Goal: Task Accomplishment & Management: Manage account settings

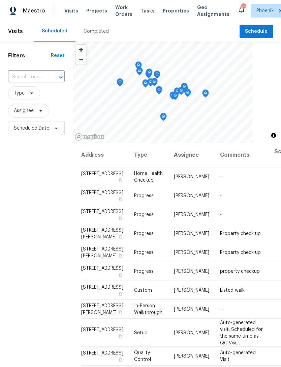
click at [36, 82] on input "text" at bounding box center [27, 77] width 38 height 10
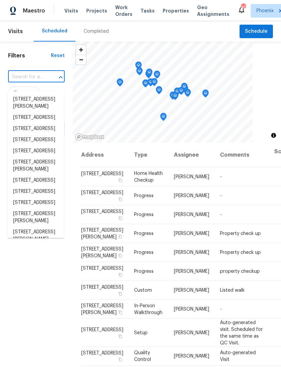
click at [25, 82] on input "text" at bounding box center [27, 77] width 38 height 10
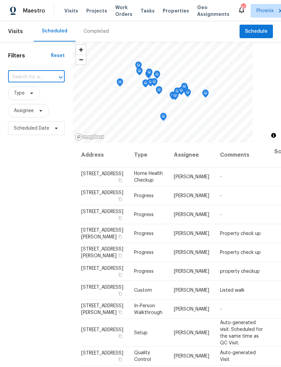
paste input "[STREET_ADDRESS][PERSON_NAME]"
type input "[STREET_ADDRESS][PERSON_NAME]"
click at [36, 106] on li "[STREET_ADDRESS][PERSON_NAME]" at bounding box center [36, 103] width 56 height 18
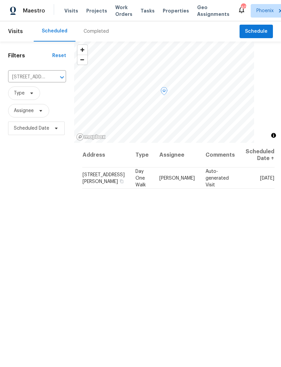
click at [0, 0] on span at bounding box center [0, 0] width 0 height 0
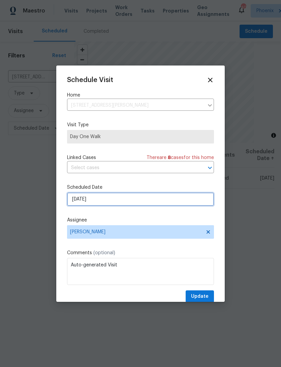
click at [135, 203] on input "[DATE]" at bounding box center [140, 198] width 147 height 13
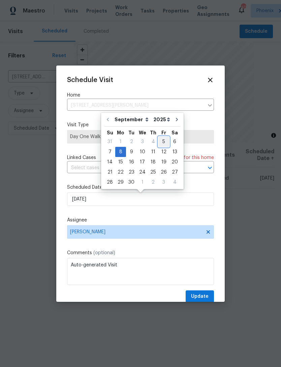
click at [162, 139] on div "5" at bounding box center [164, 141] width 11 height 9
type input "[DATE]"
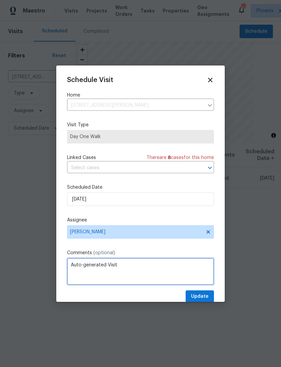
click at [141, 269] on textarea "Auto-generated Visit" at bounding box center [140, 271] width 147 height 27
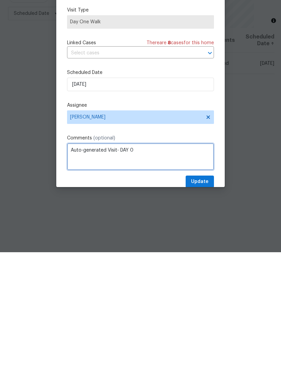
type textarea "Auto-generated Visit- DAY 0"
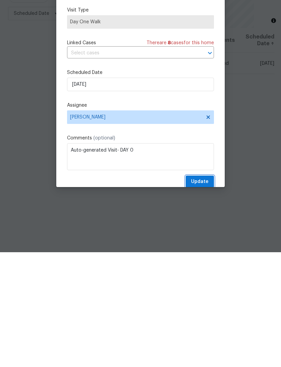
click at [202, 292] on span "Update" at bounding box center [200, 296] width 18 height 8
